Goal: Task Accomplishment & Management: Complete application form

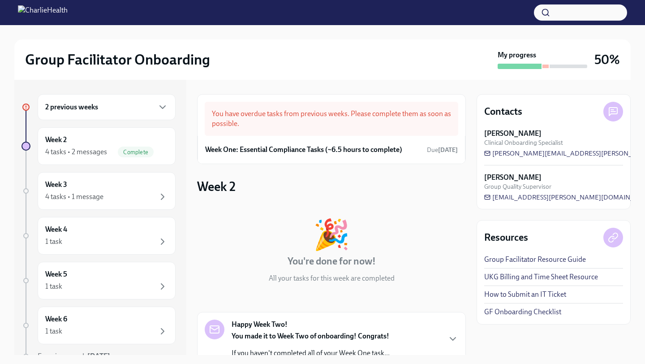
scroll to position [711, 0]
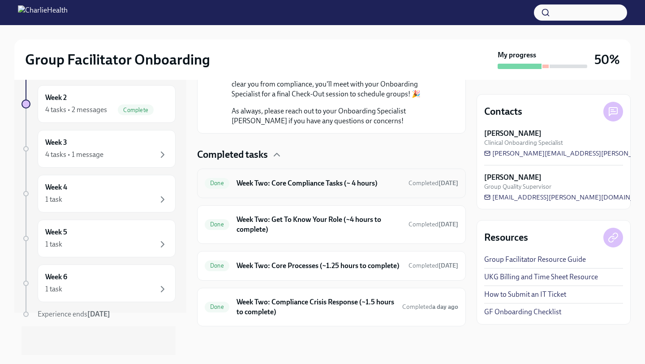
click at [333, 180] on div "Done Week Two: Core Compliance Tasks (~ 4 hours) Completed [DATE]" at bounding box center [331, 183] width 253 height 14
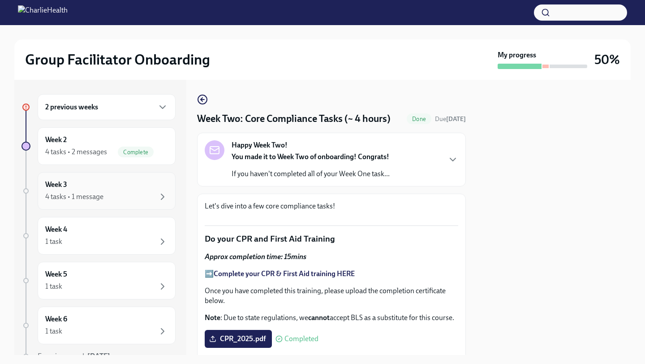
click at [87, 192] on div "4 tasks • 1 message" at bounding box center [74, 197] width 58 height 10
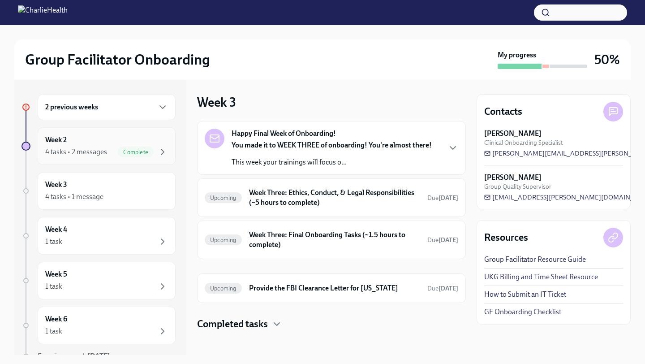
click at [101, 142] on div "Week 2 4 tasks • 2 messages Complete" at bounding box center [106, 146] width 123 height 22
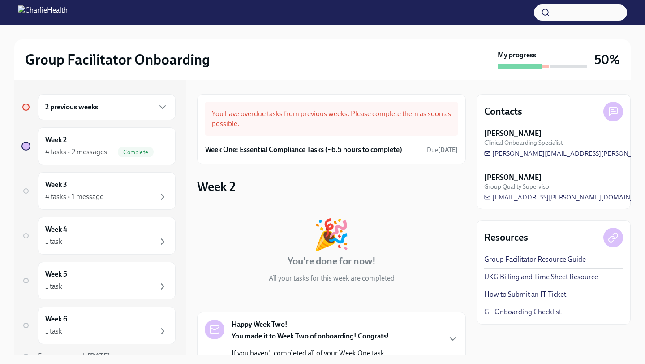
scroll to position [45, 0]
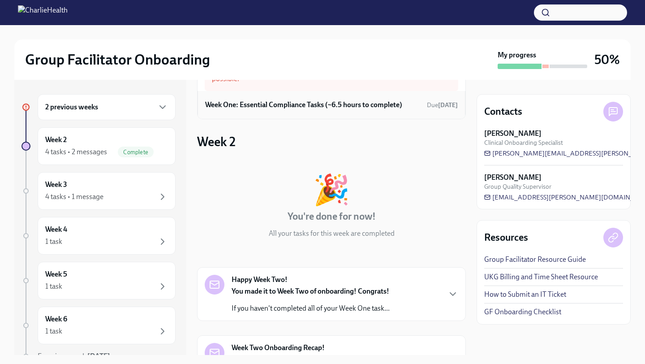
click at [317, 103] on h6 "Week One: Essential Compliance Tasks (~6.5 hours to complete)" at bounding box center [303, 105] width 197 height 10
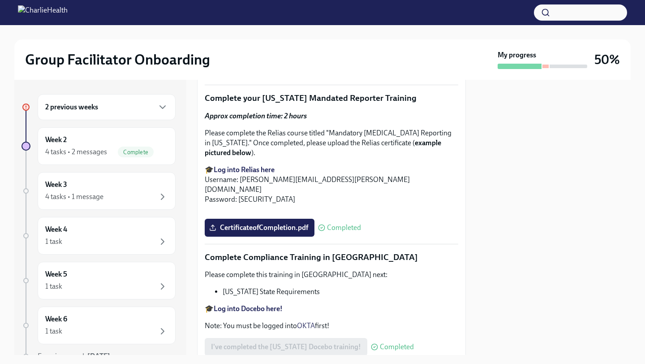
scroll to position [1921, 0]
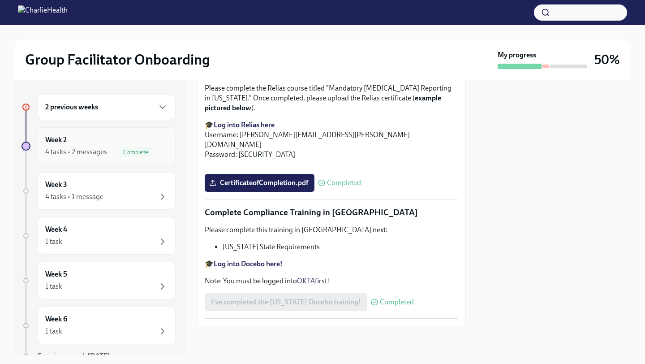
click at [78, 150] on div "4 tasks • 2 messages" at bounding box center [76, 152] width 62 height 10
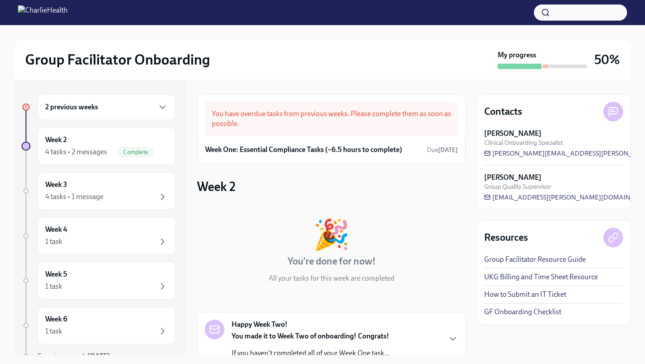
scroll to position [302, 0]
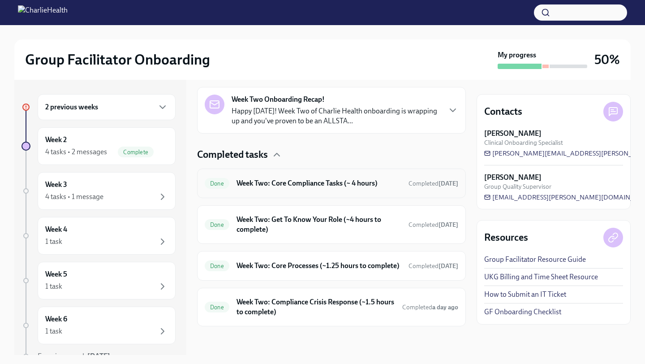
click at [258, 178] on h6 "Week Two: Core Compliance Tasks (~ 4 hours)" at bounding box center [318, 183] width 165 height 10
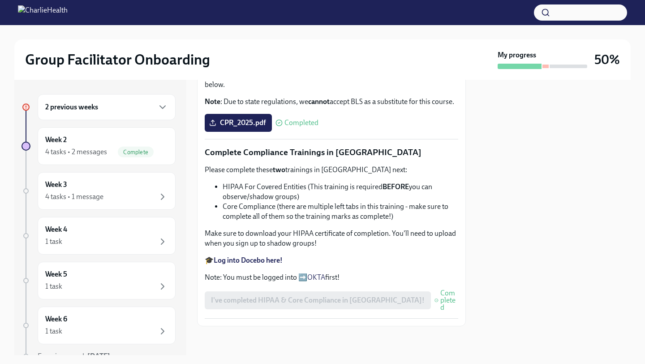
scroll to position [466, 0]
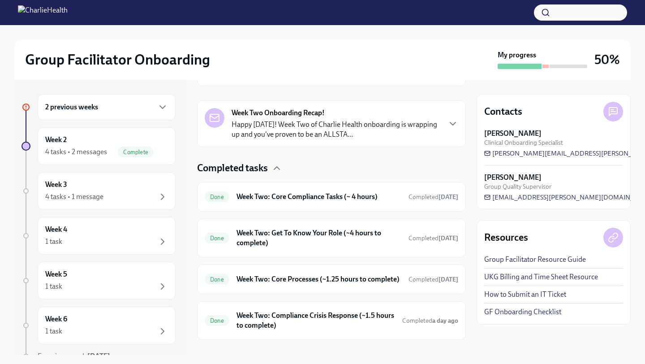
scroll to position [302, 0]
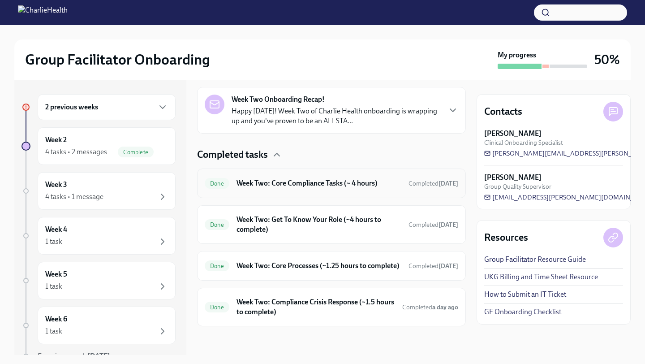
click at [279, 178] on h6 "Week Two: Core Compliance Tasks (~ 4 hours)" at bounding box center [318, 183] width 165 height 10
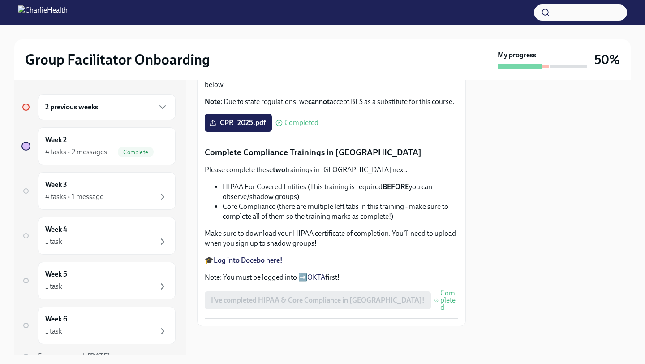
scroll to position [466, 0]
click at [111, 147] on div "4 tasks • 2 messages Complete" at bounding box center [106, 151] width 123 height 11
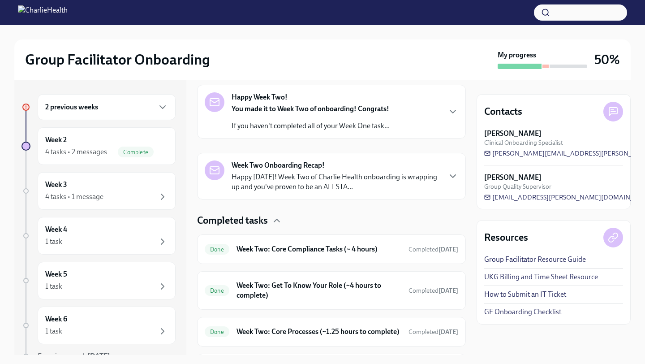
scroll to position [237, 0]
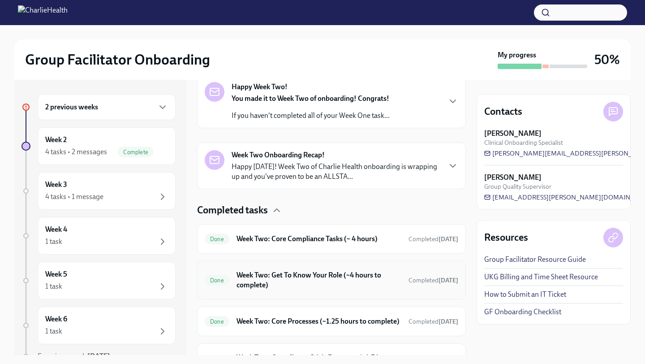
click at [272, 275] on h6 "Week Two: Get To Know Your Role (~4 hours to complete)" at bounding box center [318, 280] width 165 height 20
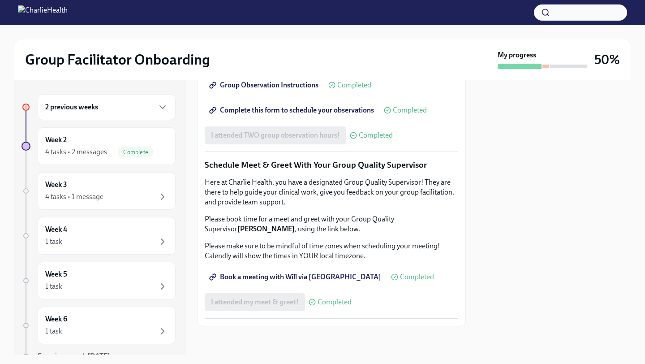
scroll to position [845, 0]
click at [150, 147] on div "Complete" at bounding box center [136, 151] width 36 height 11
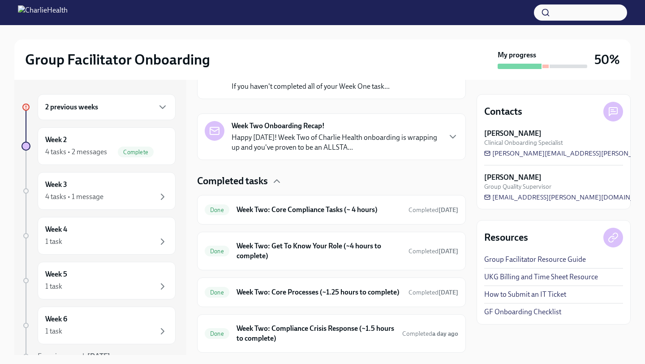
scroll to position [302, 0]
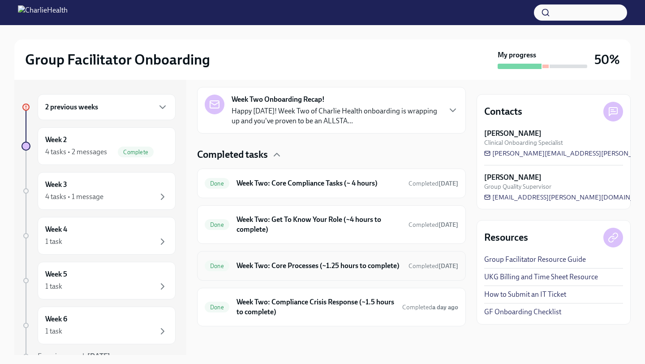
click at [293, 269] on h6 "Week Two: Core Processes (~1.25 hours to complete)" at bounding box center [318, 266] width 165 height 10
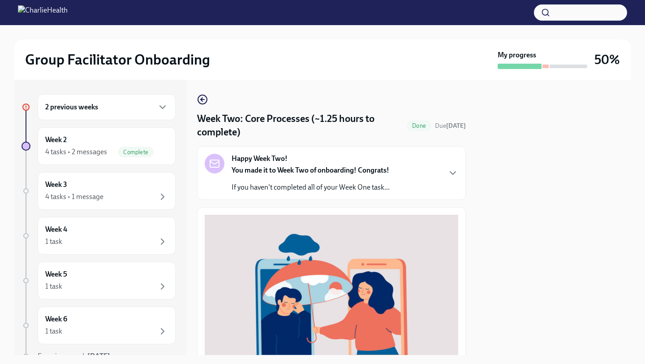
scroll to position [256, 0]
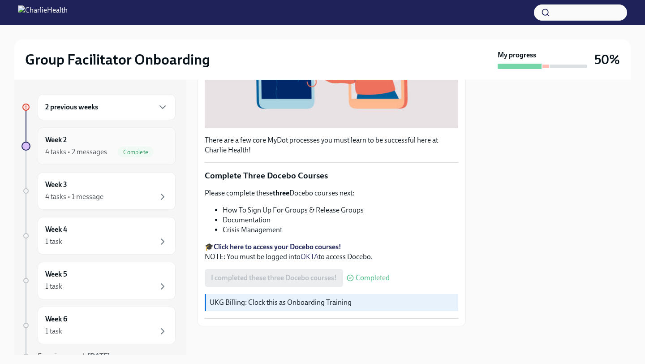
click at [143, 154] on span "Complete" at bounding box center [136, 152] width 36 height 7
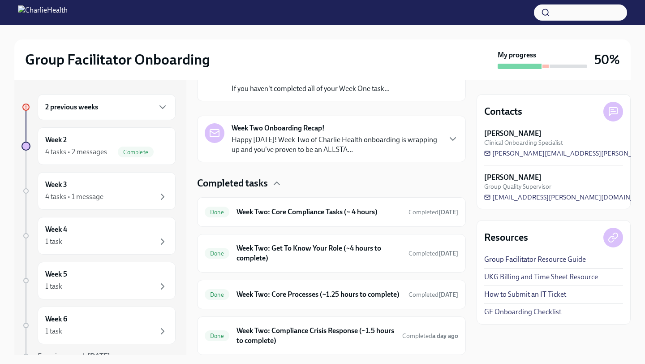
scroll to position [302, 0]
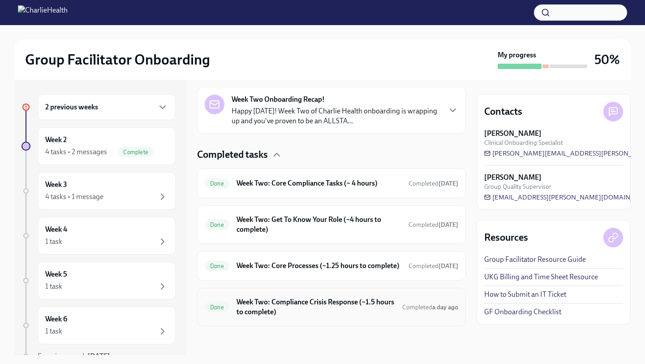
click at [302, 315] on h6 "Week Two: Compliance Crisis Response (~1.5 hours to complete)" at bounding box center [315, 307] width 159 height 20
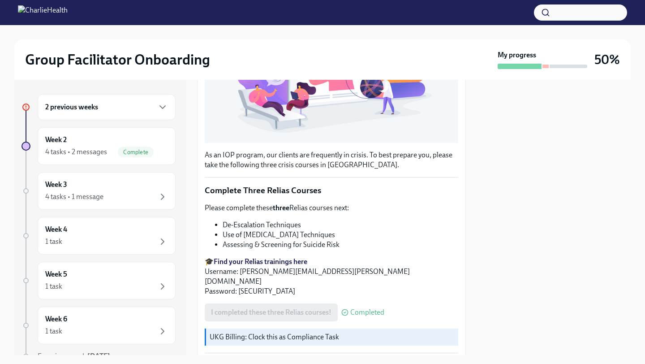
scroll to position [249, 0]
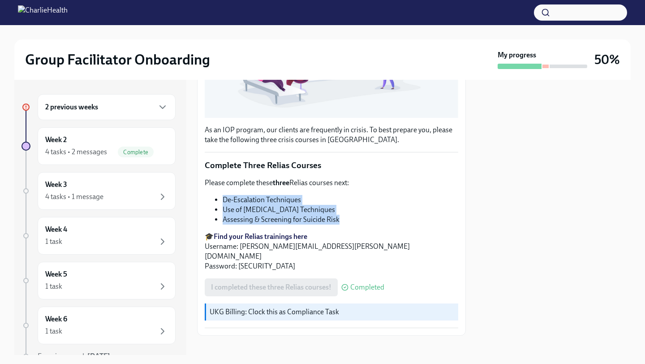
drag, startPoint x: 344, startPoint y: 223, endPoint x: 210, endPoint y: 197, distance: 137.2
click at [210, 198] on ul "De-Escalation Techniques Use of [MEDICAL_DATA] Techniques Assessing & Screening…" at bounding box center [331, 210] width 253 height 30
click at [131, 195] on div "4 tasks • 1 message" at bounding box center [106, 196] width 123 height 11
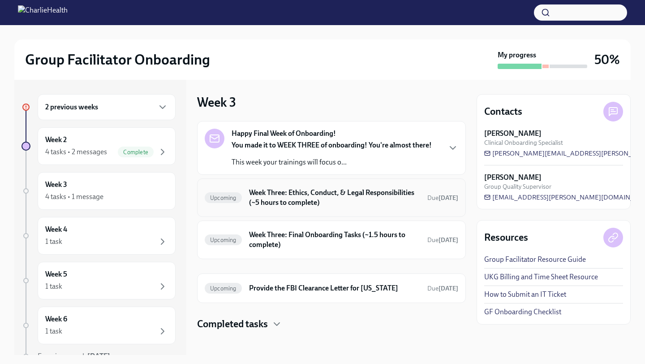
click at [288, 202] on h6 "Week Three: Ethics, Conduct, & Legal Responsibilities (~5 hours to complete)" at bounding box center [334, 198] width 171 height 20
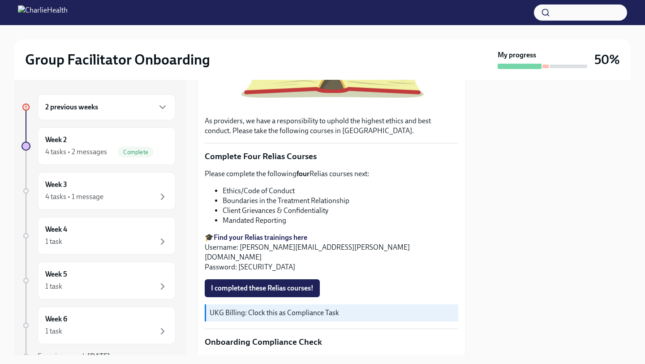
scroll to position [283, 0]
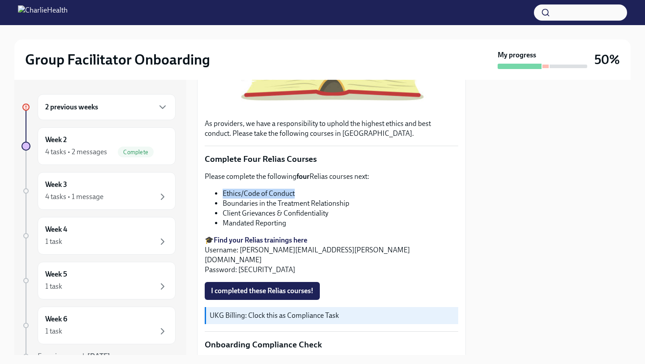
drag, startPoint x: 224, startPoint y: 194, endPoint x: 309, endPoint y: 192, distance: 84.2
click at [309, 192] on li "Ethics/Code of Conduct" at bounding box center [341, 194] width 236 height 10
drag, startPoint x: 223, startPoint y: 203, endPoint x: 215, endPoint y: 212, distance: 12.4
click at [215, 212] on ul "Ethics/Code of Conduct Boundaries in the Treatment Relationship Client Grievanc…" at bounding box center [331, 208] width 253 height 39
drag, startPoint x: 215, startPoint y: 212, endPoint x: 280, endPoint y: 234, distance: 69.0
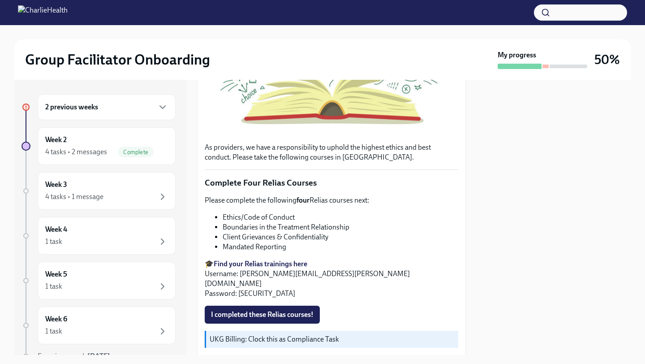
scroll to position [256, 0]
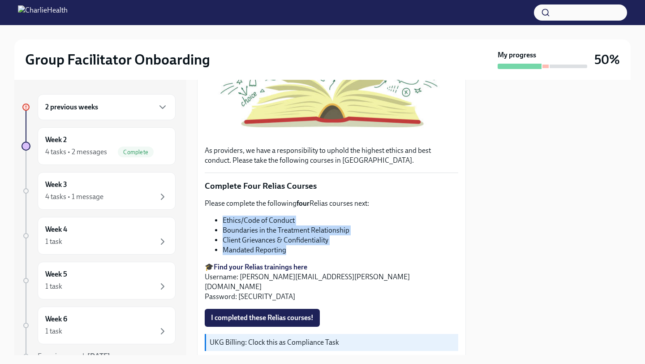
drag, startPoint x: 217, startPoint y: 213, endPoint x: 309, endPoint y: 251, distance: 99.4
click at [309, 251] on div "Please complete the following four Relias courses next: Ethics/Code of Conduct …" at bounding box center [331, 249] width 253 height 103
copy ul "Ethics/Code of Conduct Boundaries in the Treatment Relationship Client Grievanc…"
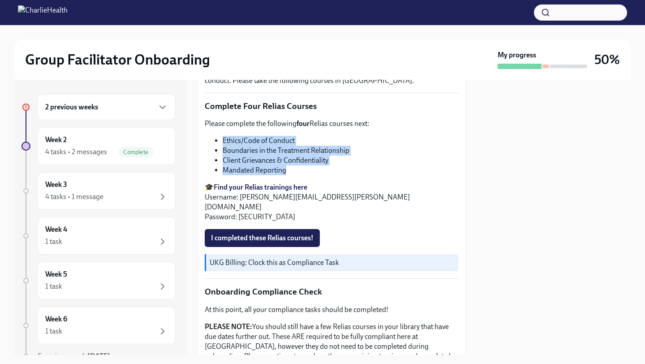
scroll to position [340, 0]
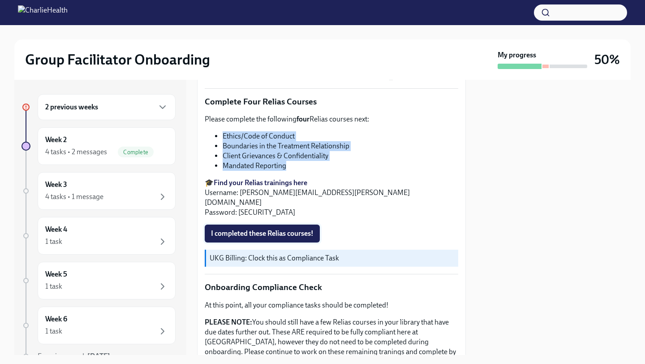
click at [248, 229] on span "I completed these Relias courses!" at bounding box center [262, 233] width 103 height 9
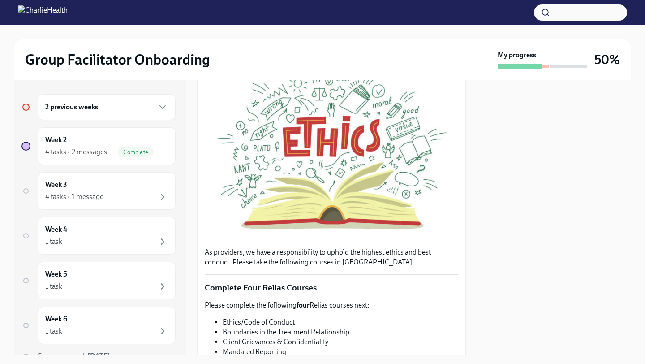
scroll to position [0, 0]
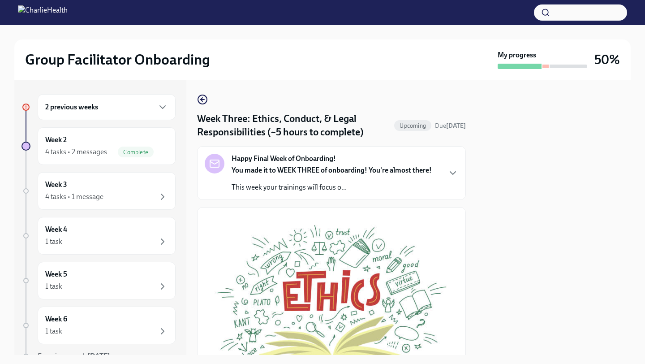
click at [446, 171] on div "Happy Final Week of Onboarding! You made it to WEEK THREE of onboarding! You're…" at bounding box center [331, 173] width 253 height 39
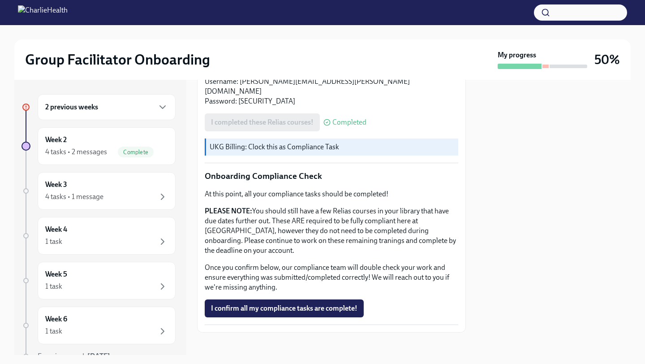
scroll to position [788, 0]
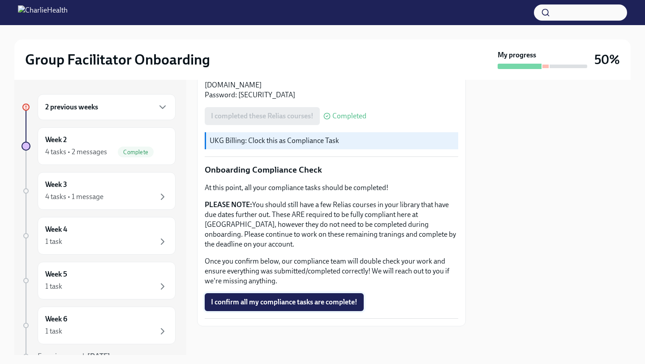
click at [257, 299] on span "I confirm all my compliance tasks are complete!" at bounding box center [284, 301] width 146 height 9
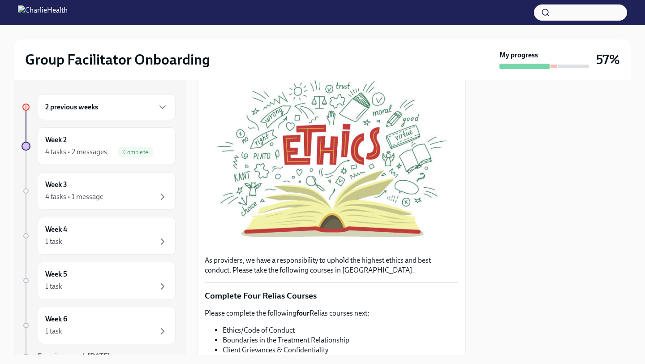
scroll to position [0, 0]
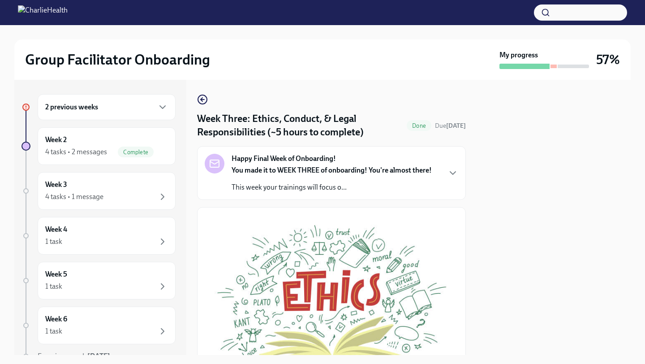
click at [443, 170] on div "Happy Final Week of Onboarding! You made it to WEEK THREE of onboarding! You're…" at bounding box center [331, 173] width 253 height 39
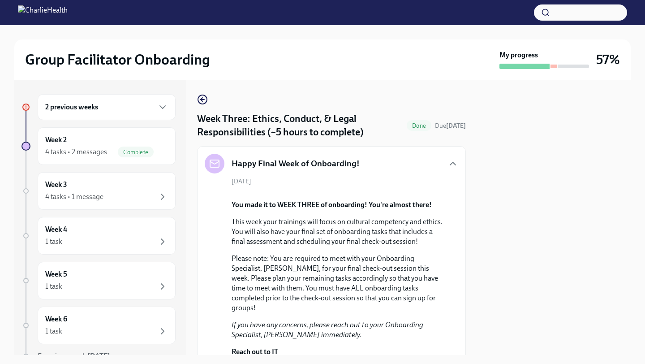
click at [443, 170] on div "Happy Final Week of Onboarding!" at bounding box center [331, 164] width 253 height 20
click at [453, 160] on icon "button" at bounding box center [452, 163] width 11 height 11
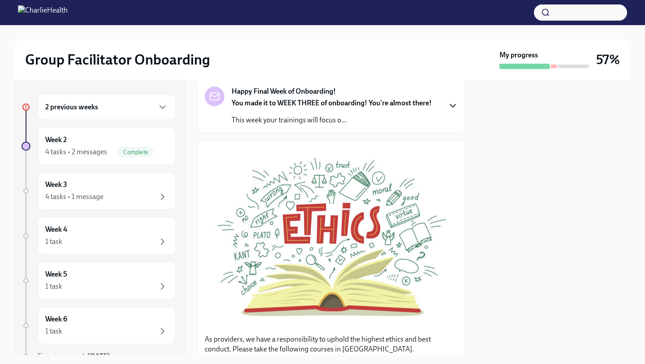
scroll to position [60, 0]
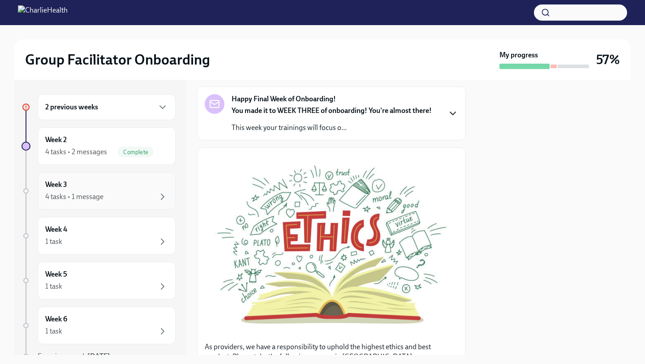
click at [115, 197] on div "4 tasks • 1 message" at bounding box center [106, 196] width 123 height 11
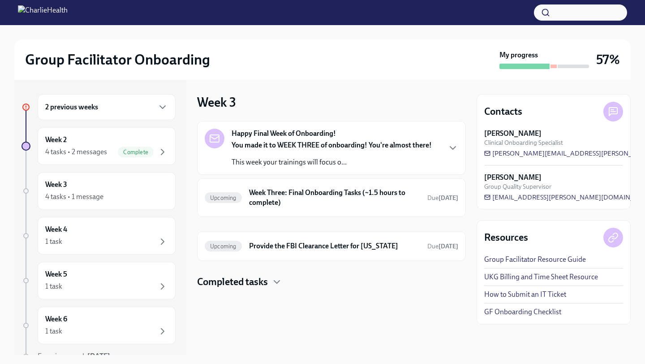
click at [295, 155] on div "You made it to WEEK THREE of onboarding! You're almost there! This week your tr…" at bounding box center [332, 153] width 200 height 27
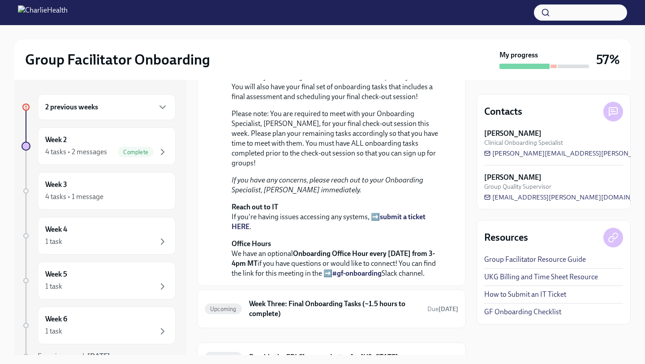
scroll to position [302, 0]
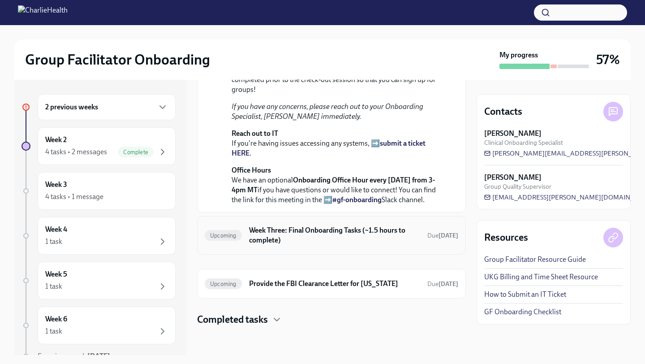
click at [298, 244] on h6 "Week Three: Final Onboarding Tasks (~1.5 hours to complete)" at bounding box center [334, 235] width 171 height 20
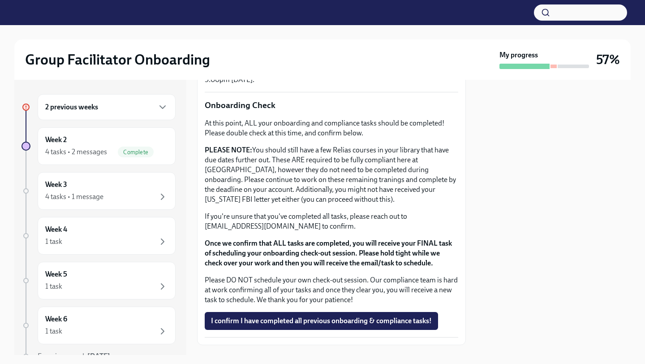
scroll to position [718, 0]
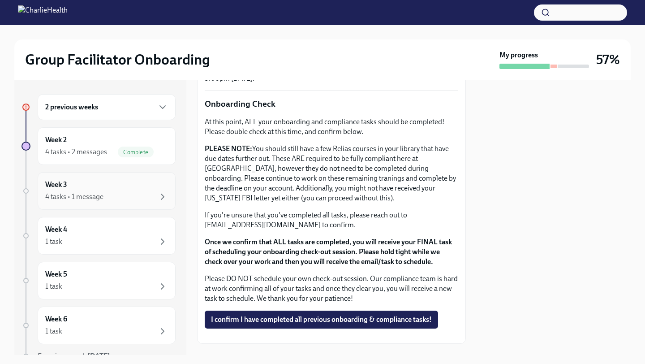
click at [129, 193] on div "4 tasks • 1 message" at bounding box center [106, 196] width 123 height 11
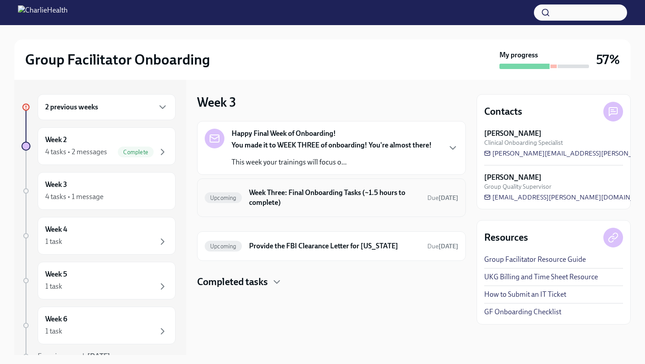
click at [276, 196] on h6 "Week Three: Final Onboarding Tasks (~1.5 hours to complete)" at bounding box center [334, 198] width 171 height 20
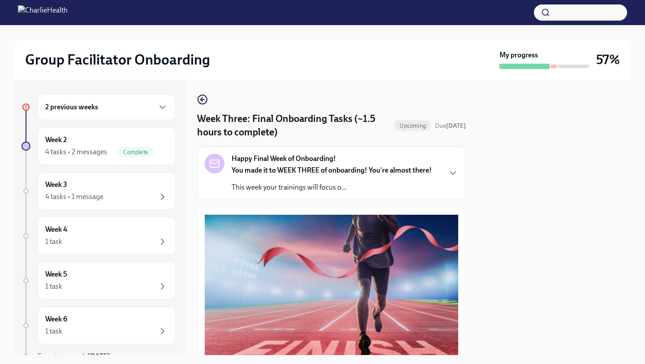
click at [331, 178] on div "You made it to WEEK THREE of onboarding! You're almost there! This week your tr…" at bounding box center [332, 178] width 200 height 27
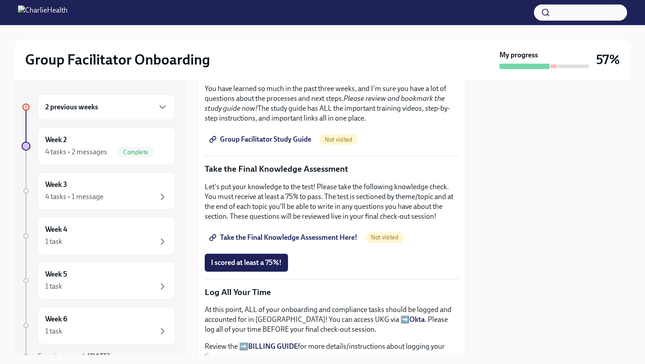
scroll to position [627, 0]
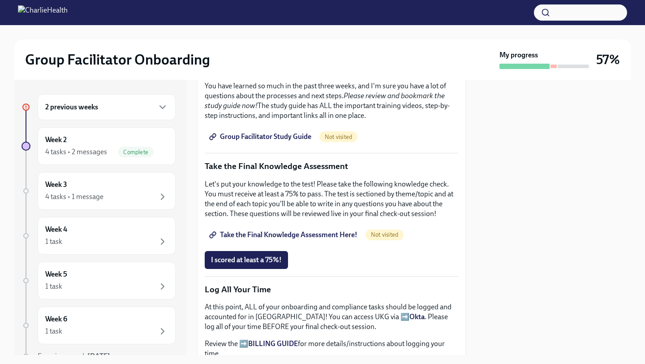
click at [287, 141] on span "Group Facilitator Study Guide" at bounding box center [261, 136] width 100 height 9
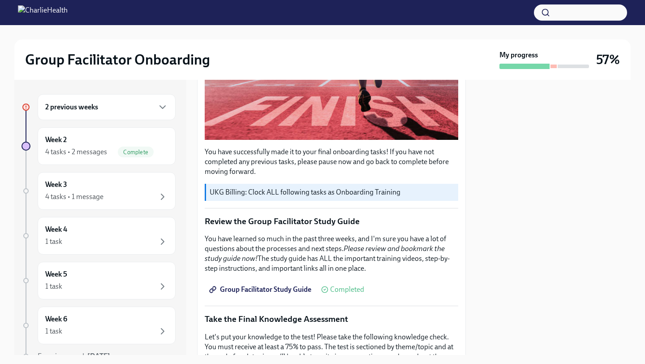
scroll to position [0, 0]
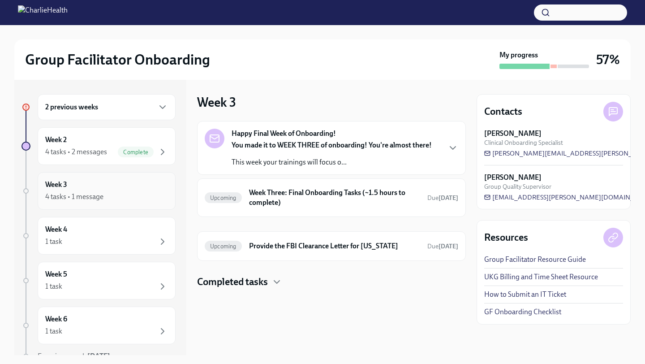
click at [87, 183] on div "Week 3 4 tasks • 1 message" at bounding box center [106, 191] width 123 height 22
click at [98, 201] on div "4 tasks • 1 message" at bounding box center [74, 197] width 58 height 10
click at [442, 147] on div "Happy Final Week of Onboarding! You made it to WEEK THREE of onboarding! You're…" at bounding box center [331, 148] width 253 height 39
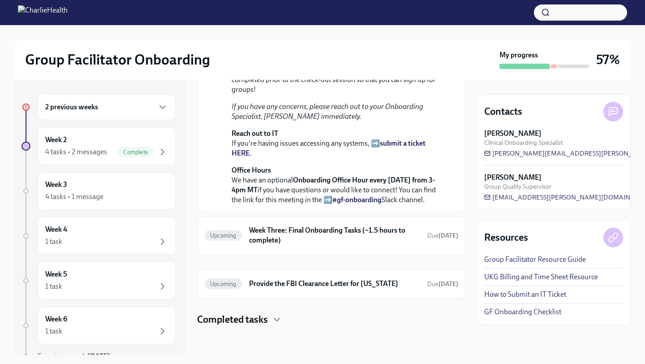
scroll to position [302, 0]
click at [267, 233] on h6 "Week Three: Final Onboarding Tasks (~1.5 hours to complete)" at bounding box center [334, 235] width 171 height 20
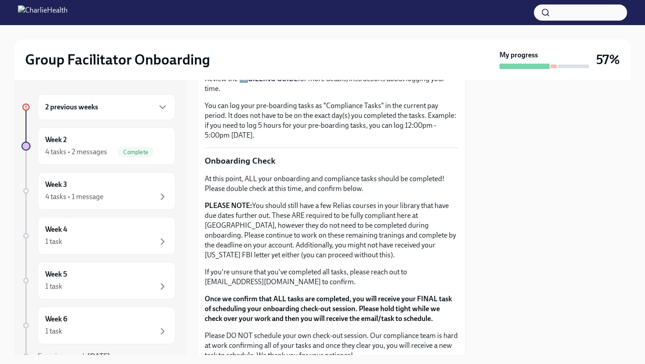
scroll to position [538, 0]
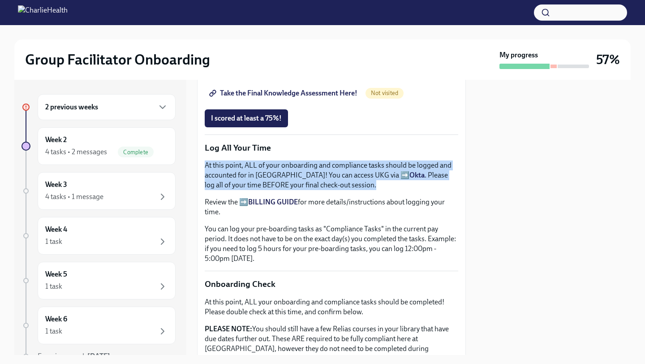
drag, startPoint x: 200, startPoint y: 165, endPoint x: 352, endPoint y: 189, distance: 154.2
click at [352, 189] on div "You have successfully made it to your final onboarding tasks! If you have not c…" at bounding box center [331, 96] width 269 height 855
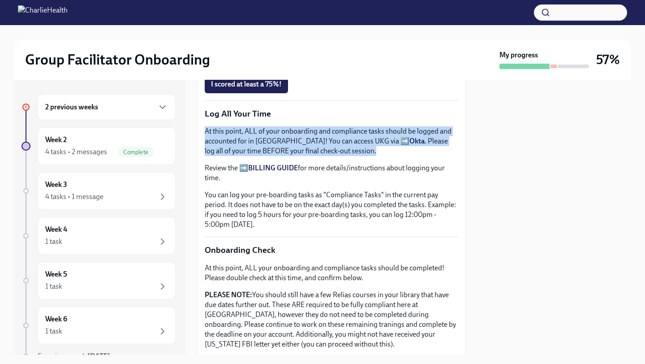
scroll to position [574, 0]
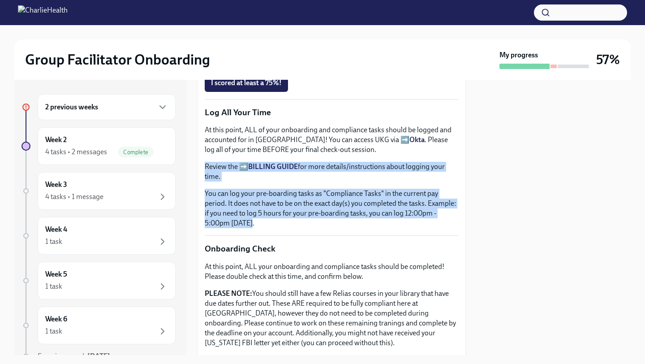
drag, startPoint x: 197, startPoint y: 168, endPoint x: 252, endPoint y: 222, distance: 77.3
click at [252, 222] on div "You have successfully made it to your final onboarding tasks! If you have not c…" at bounding box center [331, 60] width 269 height 855
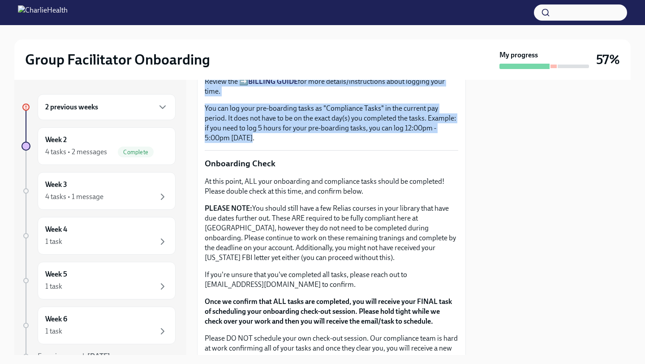
scroll to position [736, 0]
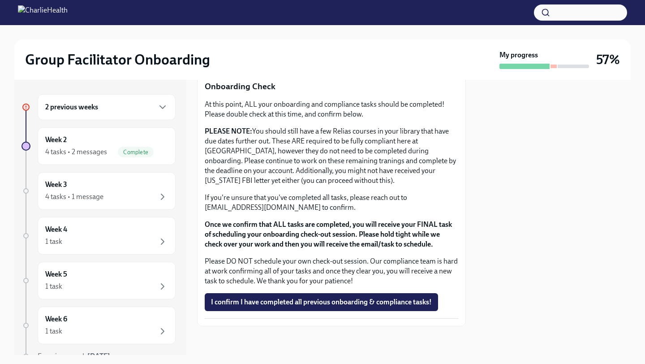
click at [124, 108] on div "2 previous weeks" at bounding box center [106, 107] width 123 height 11
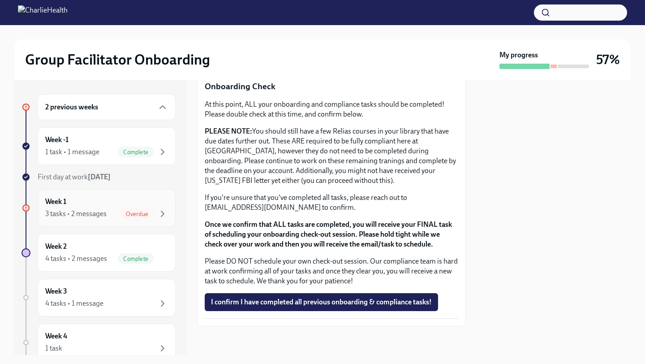
click at [143, 210] on span "Overdue" at bounding box center [136, 213] width 33 height 7
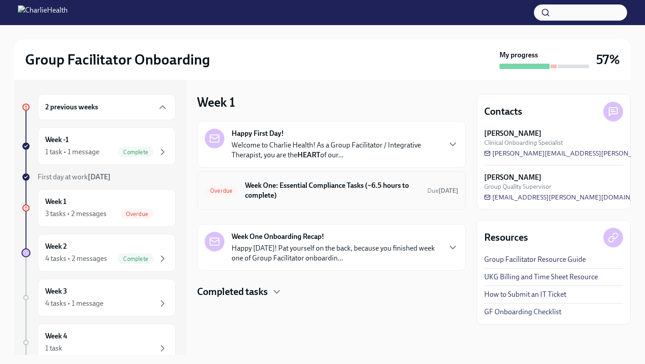
click at [312, 191] on h6 "Week One: Essential Compliance Tasks (~6.5 hours to complete)" at bounding box center [332, 190] width 175 height 20
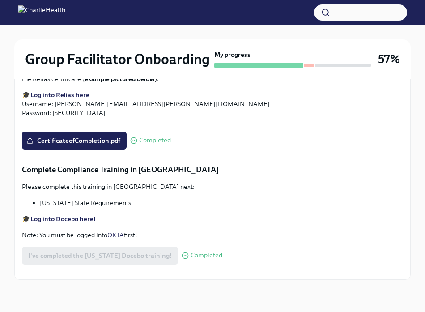
scroll to position [1538, 0]
